Goal: Transaction & Acquisition: Purchase product/service

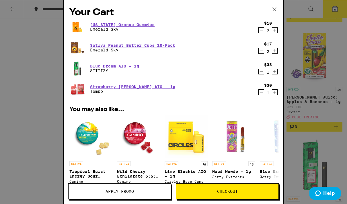
click at [100, 188] on button "Apply Promo" at bounding box center [119, 191] width 103 height 16
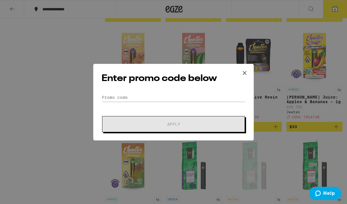
click at [127, 91] on div "Enter promo code below Promo Code Apply" at bounding box center [173, 102] width 161 height 77
click at [135, 93] on input "Promo Code" at bounding box center [174, 97] width 144 height 9
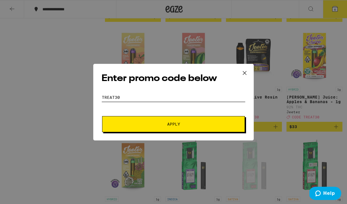
type input "TREAT30"
click at [184, 119] on button "Apply" at bounding box center [173, 124] width 143 height 16
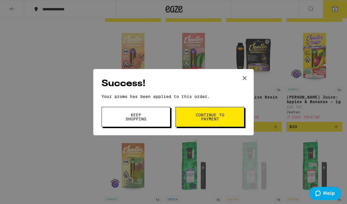
click at [213, 116] on span "Continue to payment" at bounding box center [209, 117] width 29 height 8
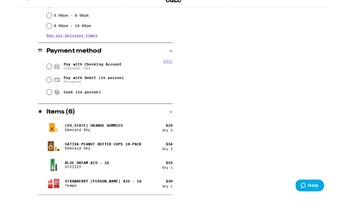
scroll to position [224, 0]
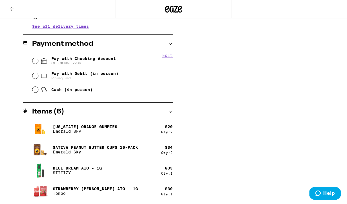
click at [102, 78] on span "Pin required" at bounding box center [84, 78] width 67 height 5
click at [38, 78] on input "Pay with Debit (in person) Pin required" at bounding box center [35, 76] width 6 height 6
radio input "true"
click at [104, 64] on span "CHECKING ...7286" at bounding box center [83, 63] width 65 height 5
click at [38, 64] on input "Pay with Checking Account CHECKING ...7286" at bounding box center [35, 61] width 6 height 6
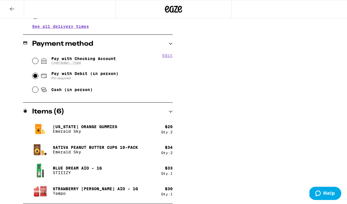
radio input "true"
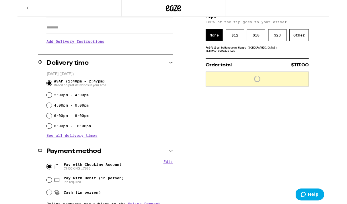
scroll to position [70, 0]
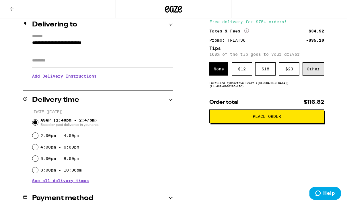
click at [320, 73] on div "Other" at bounding box center [314, 68] width 22 height 13
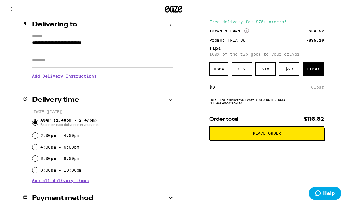
click at [280, 94] on div "$ Clear" at bounding box center [266, 87] width 115 height 13
click at [217, 90] on input at bounding box center [261, 87] width 99 height 5
type input "5"
click at [318, 93] on div "Save" at bounding box center [319, 87] width 10 height 13
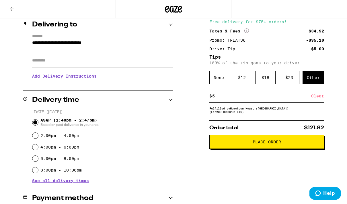
click at [314, 149] on button "Place Order" at bounding box center [266, 142] width 115 height 14
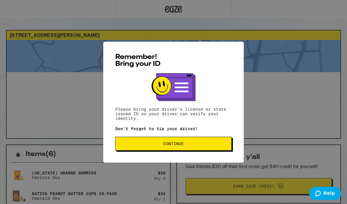
click at [188, 147] on button "Continue" at bounding box center [173, 144] width 116 height 14
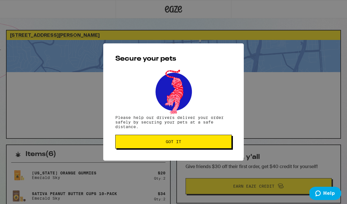
click at [345, 196] on div "Secure your pets Please help our drivers deliver your order safely by securing …" at bounding box center [173, 102] width 347 height 204
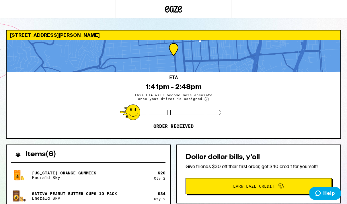
click at [344, 183] on div "[STREET_ADDRESS][PERSON_NAME] 1:41pm - 2:48pm This ETA will become more accurat…" at bounding box center [173, 188] width 344 height 317
